Goal: Task Accomplishment & Management: Use online tool/utility

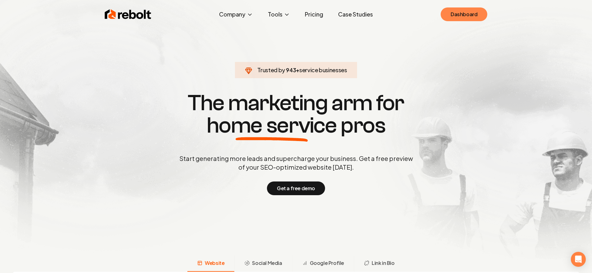
click at [460, 18] on link "Dashboard" at bounding box center [464, 14] width 47 height 14
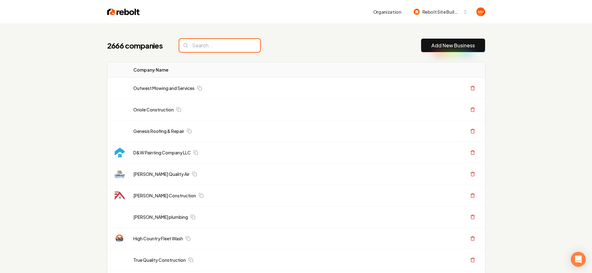
click at [222, 44] on input "search" at bounding box center [219, 45] width 81 height 13
click at [460, 45] on link "Add New Business" at bounding box center [454, 45] width 44 height 7
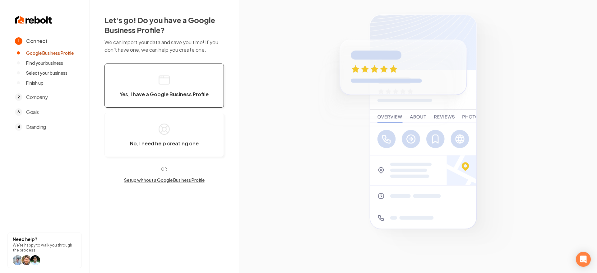
click at [116, 68] on button "Yes, I have a Google Business Profile" at bounding box center [163, 85] width 119 height 44
